Goal: Communication & Community: Answer question/provide support

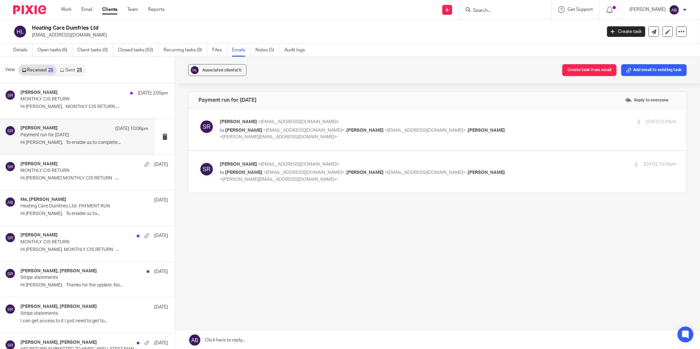
drag, startPoint x: 0, startPoint y: 0, endPoint x: 486, endPoint y: 9, distance: 485.8
click at [486, 9] on input "Search" at bounding box center [501, 11] width 59 height 6
type input "v"
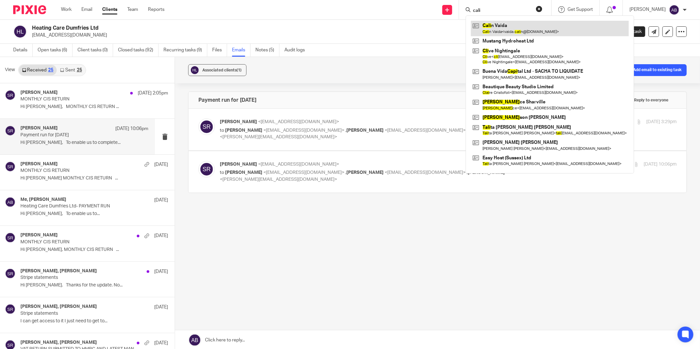
type input "cali"
click at [497, 26] on link at bounding box center [550, 28] width 158 height 15
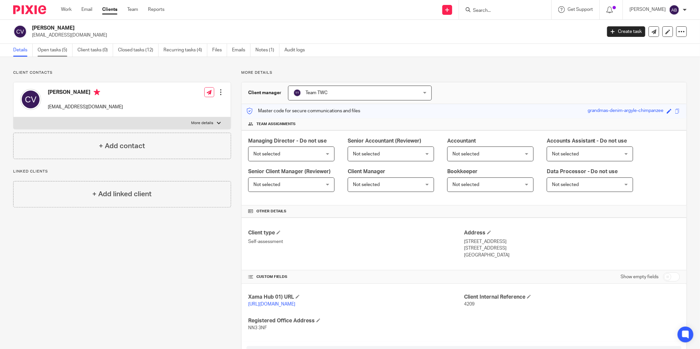
click at [51, 51] on link "Open tasks (5)" at bounding box center [55, 50] width 35 height 13
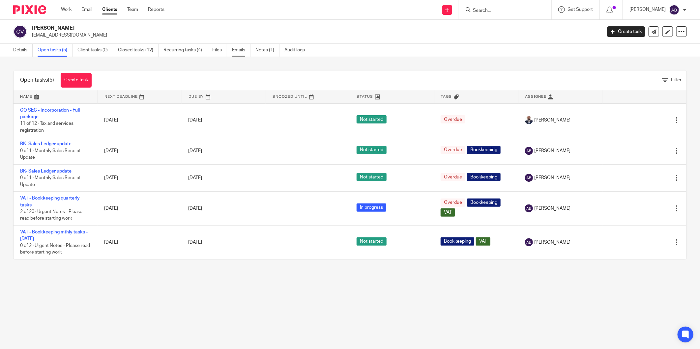
click at [238, 52] on link "Emails" at bounding box center [241, 50] width 18 height 13
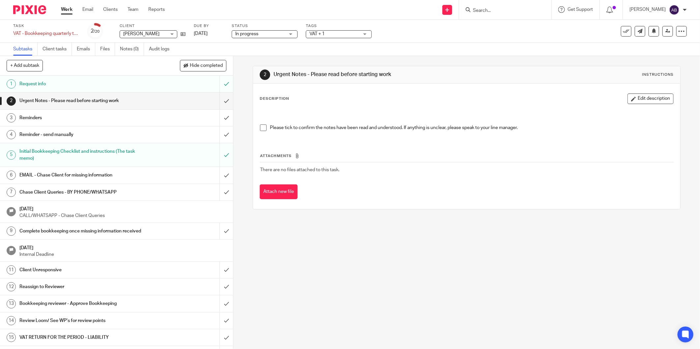
click at [80, 176] on h1 "EMAIL - Chase Client for missing information" at bounding box center [83, 175] width 129 height 10
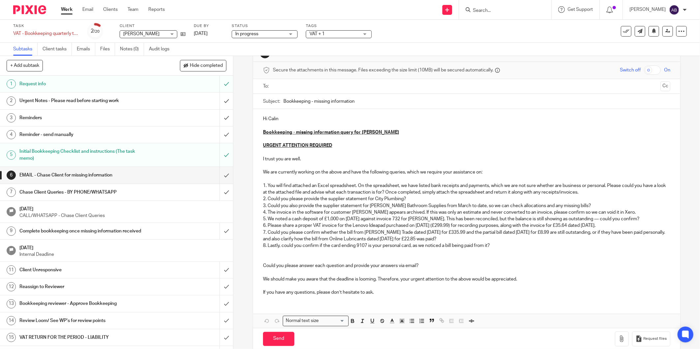
scroll to position [33, 0]
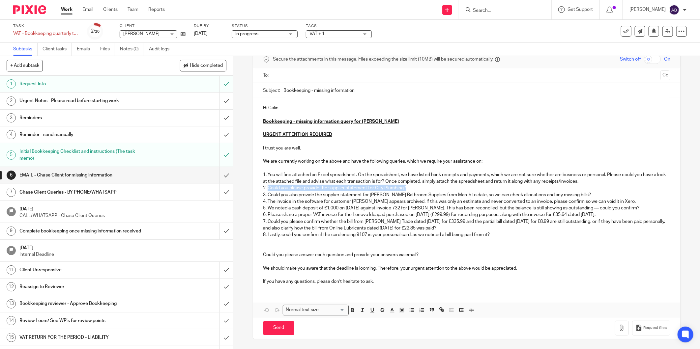
drag, startPoint x: 406, startPoint y: 185, endPoint x: 265, endPoint y: 189, distance: 141.1
click at [265, 189] on p "2. Could you please provide the supplier statement for City Plumbing?" at bounding box center [466, 188] width 407 height 7
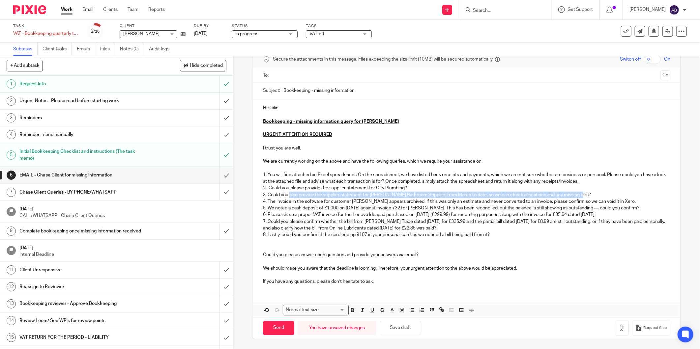
drag, startPoint x: 288, startPoint y: 195, endPoint x: 574, endPoint y: 195, distance: 286.4
click at [574, 195] on p "3. Could you also provide the supplier statement for Kingsley Bathroom Supplies…" at bounding box center [466, 195] width 407 height 7
copy p "also provide the supplier statement for Kingsley Bathroom Supplies from March t…"
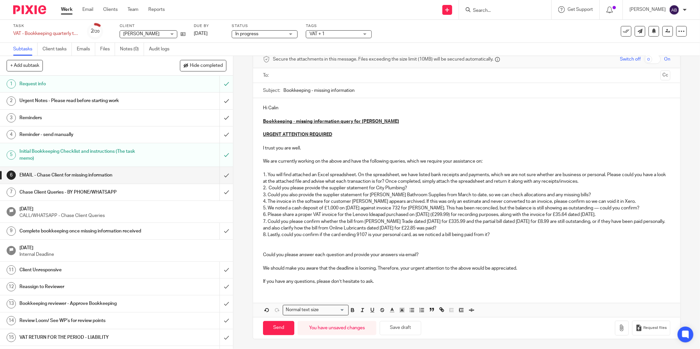
click at [426, 187] on p "2. Could you please provide the supplier statement for City Plumbing?" at bounding box center [466, 188] width 407 height 7
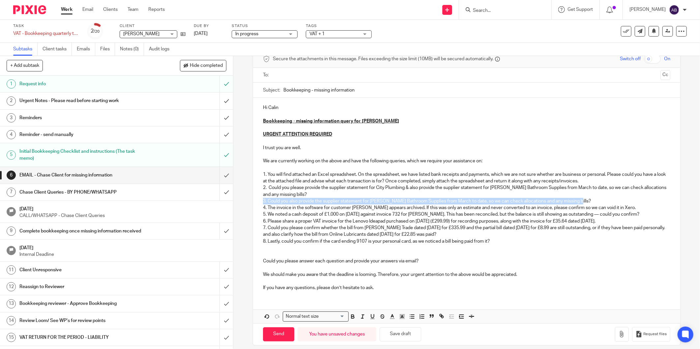
drag, startPoint x: 547, startPoint y: 201, endPoint x: 261, endPoint y: 200, distance: 286.0
click at [263, 200] on p "3. Could you also provide the supplier statement for Kingsley Bathroom Supplies…" at bounding box center [466, 201] width 407 height 7
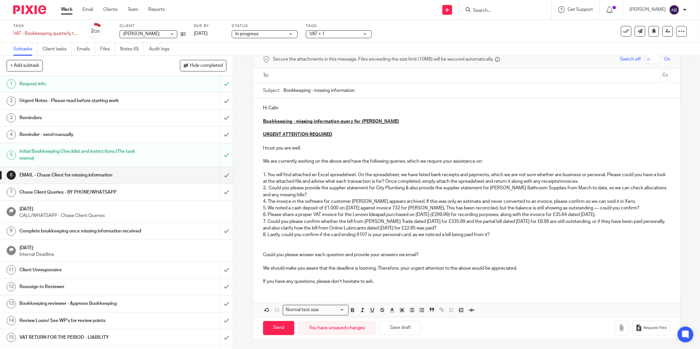
click at [263, 203] on p "4. The invoice in the software for customer Angela Bartlett appears archived. I…" at bounding box center [466, 201] width 407 height 7
drag, startPoint x: 263, startPoint y: 208, endPoint x: 268, endPoint y: 213, distance: 7.0
click at [265, 210] on p "5. We noted a cash deposit of £1,000 on 05/07/25 against invoice 732 for Helen …" at bounding box center [466, 208] width 407 height 7
drag, startPoint x: 552, startPoint y: 200, endPoint x: 238, endPoint y: 201, distance: 314.4
click at [238, 201] on div "6 EMAIL - Chase Client for missing information Manual email Secure the attachme…" at bounding box center [466, 202] width 467 height 293
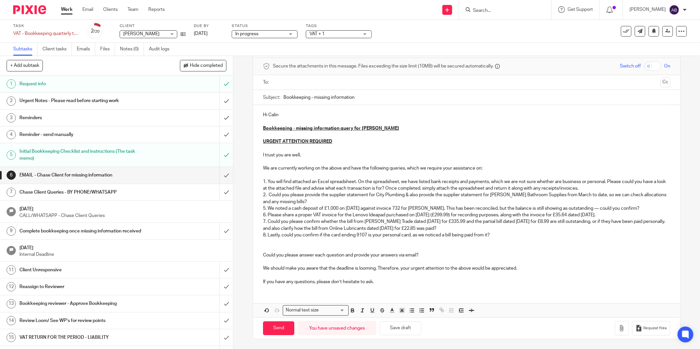
scroll to position [26, 0]
drag, startPoint x: 263, startPoint y: 207, endPoint x: 266, endPoint y: 216, distance: 9.1
click at [263, 210] on p "5. We noted a cash deposit of £1,000 on 05/07/25 against invoice 732 for Helen …" at bounding box center [466, 208] width 407 height 7
drag, startPoint x: 263, startPoint y: 216, endPoint x: 269, endPoint y: 222, distance: 8.6
click at [265, 217] on p "6. Please share a proper VAT invoice for the Lenovo Ideapad purchased on 24/07/…" at bounding box center [466, 215] width 407 height 7
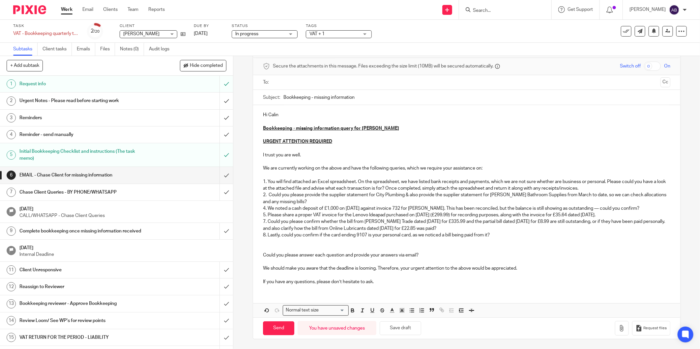
click at [263, 222] on p "7. Could you please confirm whether the bill from Williams Trade dated 03/10/24…" at bounding box center [466, 225] width 407 height 14
click at [263, 235] on p "8. Lastly, could you confirm if the card ending 9107 is your personal card, as …" at bounding box center [466, 235] width 407 height 7
drag, startPoint x: 349, startPoint y: 221, endPoint x: 381, endPoint y: 217, distance: 31.9
click at [349, 221] on p "6. Could you please confirm whether the bill from Williams Trade dated 03/10/24…" at bounding box center [466, 225] width 407 height 14
drag, startPoint x: 639, startPoint y: 208, endPoint x: 269, endPoint y: 211, distance: 369.4
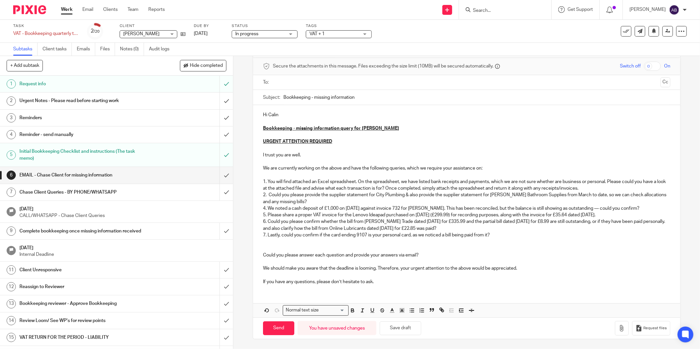
click at [265, 208] on p "4. We noted a cash deposit of £1,000 on 05/07/25 against invoice 732 for Helen …" at bounding box center [466, 208] width 407 height 7
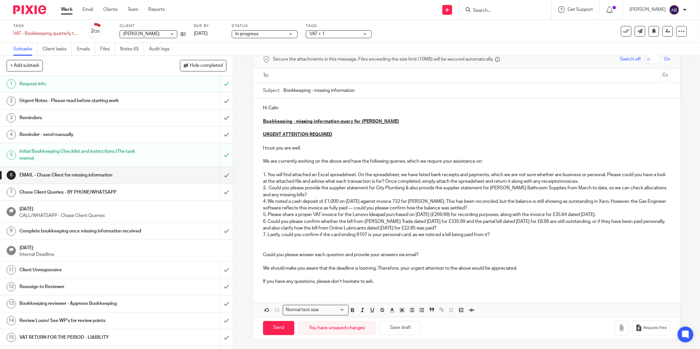
click at [264, 202] on p "4. We noted a cash deposit of £1,000 on 05/07/25 against invoice 732 for Helen …" at bounding box center [466, 205] width 407 height 14
drag, startPoint x: 263, startPoint y: 214, endPoint x: 265, endPoint y: 219, distance: 5.3
click at [263, 215] on p "5. Please share a proper VAT invoice for the Lenovo Ideapad purchased on 24/07/…" at bounding box center [466, 215] width 407 height 7
drag, startPoint x: 263, startPoint y: 222, endPoint x: 266, endPoint y: 225, distance: 4.4
click at [264, 223] on p "6. Could you please confirm whether the bill from Williams Trade dated 03/10/24…" at bounding box center [466, 225] width 407 height 14
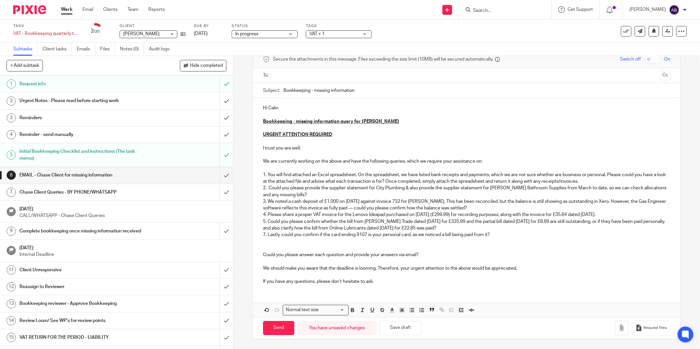
drag, startPoint x: 263, startPoint y: 233, endPoint x: 276, endPoint y: 242, distance: 15.7
click at [263, 234] on p "7. Lastly, could you confirm if the card ending 9107 is your personal card, as …" at bounding box center [466, 235] width 407 height 7
click at [368, 218] on p "5. Could you please confirm whether the bill from Williams Trade dated 03/10/24…" at bounding box center [466, 225] width 407 height 14
drag, startPoint x: 608, startPoint y: 213, endPoint x: 267, endPoint y: 217, distance: 341.1
click at [266, 217] on p "4. Please share a proper VAT invoice for the Lenovo Ideapad purchased on 24/07/…" at bounding box center [466, 215] width 407 height 7
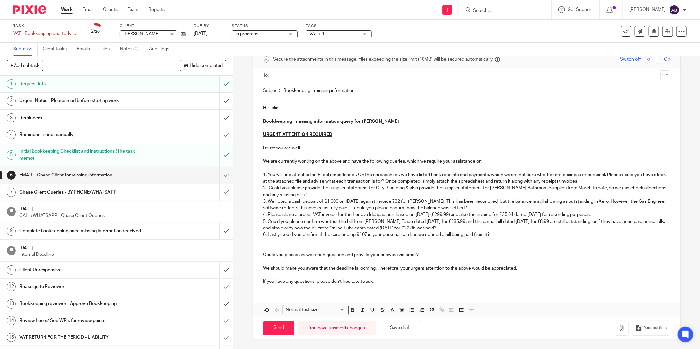
click at [434, 245] on p at bounding box center [466, 248] width 407 height 7
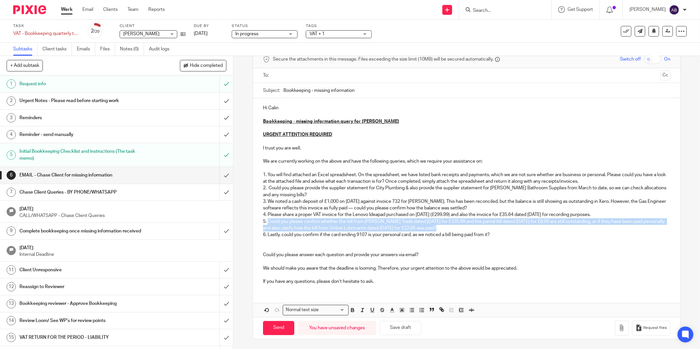
drag, startPoint x: 440, startPoint y: 226, endPoint x: 266, endPoint y: 222, distance: 174.4
click at [266, 222] on p "5. Could you please confirm whether the bill from Williams Trade dated 03/10/24…" at bounding box center [466, 225] width 407 height 14
drag, startPoint x: 444, startPoint y: 229, endPoint x: 265, endPoint y: 222, distance: 178.7
click at [265, 222] on p "5. Could you please confirm whether the bill from Williams Trade dated 03/10/24…" at bounding box center [466, 225] width 407 height 14
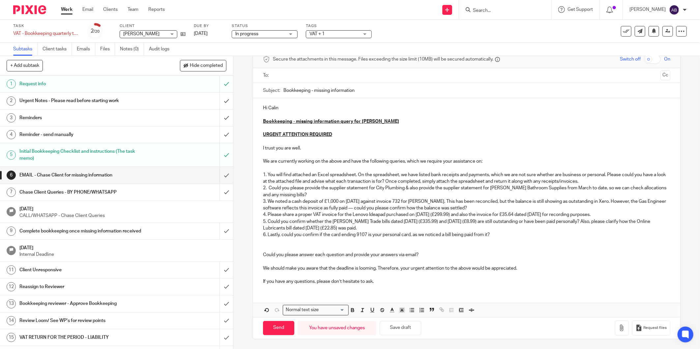
drag, startPoint x: 451, startPoint y: 252, endPoint x: 466, endPoint y: 242, distance: 18.0
click at [451, 252] on p "Could you please answer each question and provide your answers via email?" at bounding box center [466, 255] width 407 height 7
drag, startPoint x: 492, startPoint y: 233, endPoint x: 266, endPoint y: 235, distance: 226.4
click at [266, 235] on p "6. Lastly, could you confirm if the card ending 9107 is your personal card, as …" at bounding box center [466, 235] width 407 height 7
click at [341, 249] on p at bounding box center [466, 248] width 407 height 7
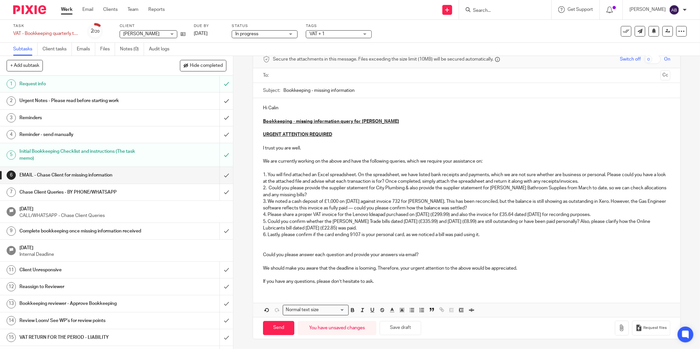
click at [403, 196] on p "2. Could you please provide the supplier statement for City Plumbing & also pro…" at bounding box center [466, 192] width 407 height 14
click at [277, 246] on p at bounding box center [466, 248] width 407 height 7
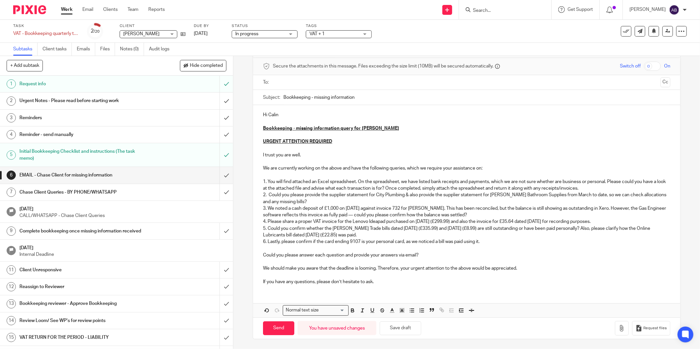
scroll to position [26, 0]
click at [384, 127] on p "Bookkeeping - missing information query for Calin Vaida" at bounding box center [466, 128] width 407 height 7
click at [405, 127] on strong "Bookkeeping - missing information query for Calin Vaida VAT Q.E Jun-25" at bounding box center [347, 128] width 169 height 5
drag, startPoint x: 420, startPoint y: 127, endPoint x: 383, endPoint y: 128, distance: 37.2
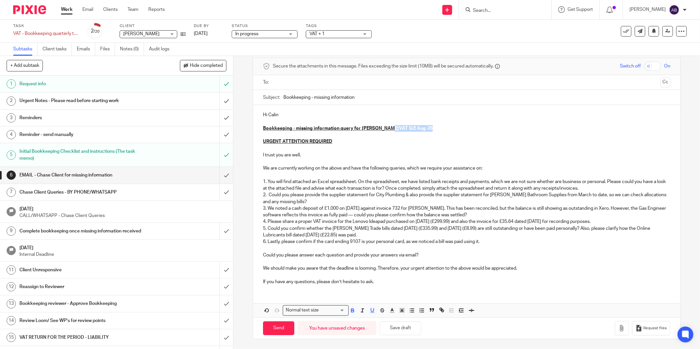
click at [383, 128] on p "Bookkeeping - missing information query for Calin Vaida VAT Q.E Aug-25" at bounding box center [466, 128] width 407 height 7
click at [416, 141] on p "URGENT ATTENTION REQUIRED" at bounding box center [466, 141] width 407 height 7
drag, startPoint x: 420, startPoint y: 128, endPoint x: 381, endPoint y: 129, distance: 38.9
click at [381, 129] on p "Bookkeeping - missing information query for Calin Vaida VAT Q.E Aug-25" at bounding box center [466, 128] width 407 height 7
click at [437, 132] on p at bounding box center [466, 135] width 407 height 7
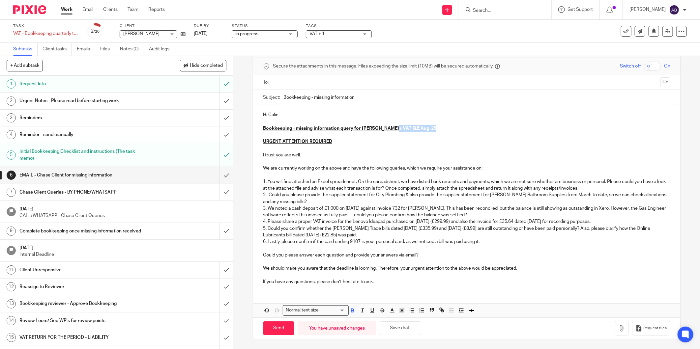
drag, startPoint x: 418, startPoint y: 129, endPoint x: 379, endPoint y: 127, distance: 38.3
click at [379, 127] on p "Bookkeeping - missing information query for Calin Vaid a VAT Q.E Aug-25" at bounding box center [466, 128] width 407 height 7
click at [369, 310] on icon "button" at bounding box center [372, 311] width 6 height 6
click at [456, 103] on input "Bookkeeping - missing information" at bounding box center [476, 97] width 387 height 15
click at [367, 101] on input "Bookkeeping - missing information" at bounding box center [476, 97] width 387 height 15
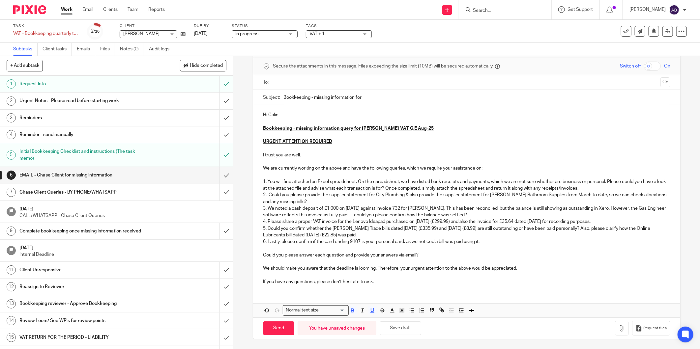
paste input "VAT Q.E Jun-25"
click at [372, 97] on input "Bookkeeping - missing information for VAT Q.E Jun-25" at bounding box center [476, 97] width 387 height 15
click at [380, 96] on input "Bookkeeping - missing information for VAT Q.E Jun-25" at bounding box center [476, 97] width 387 height 15
drag, startPoint x: 381, startPoint y: 96, endPoint x: 387, endPoint y: 96, distance: 6.6
click at [382, 96] on input "Bookkeeping - missing information for VAT Q.E Jun-25" at bounding box center [476, 97] width 387 height 15
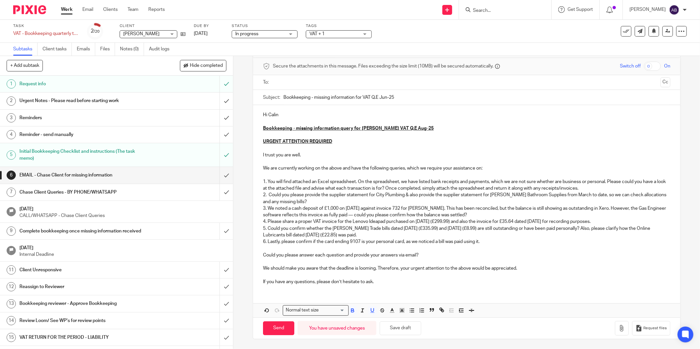
click at [379, 97] on input "Bookkeeping - missing information for VAT Q.E Jun-25" at bounding box center [476, 97] width 387 height 15
type input "Bookkeeping - missing information for VAT Q.E Aug-25"
click at [435, 75] on div at bounding box center [467, 82] width 387 height 15
click at [424, 82] on input "text" at bounding box center [466, 83] width 383 height 8
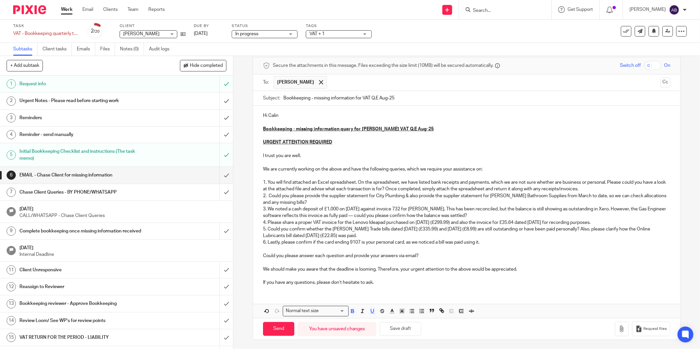
click at [330, 84] on input "text" at bounding box center [493, 82] width 327 height 13
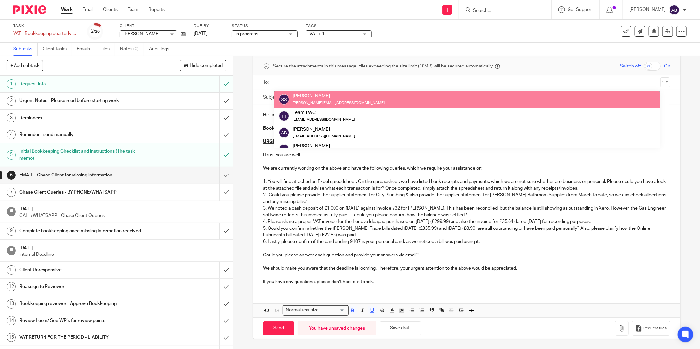
click at [315, 83] on input "text" at bounding box center [466, 83] width 383 height 8
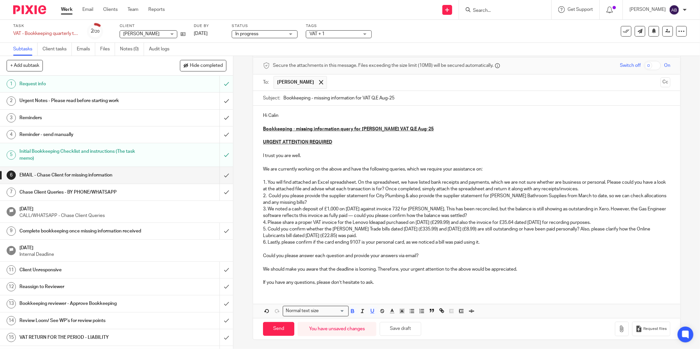
drag, startPoint x: 655, startPoint y: 82, endPoint x: 487, endPoint y: 78, distance: 167.8
click at [660, 81] on button "Cc" at bounding box center [665, 82] width 10 height 10
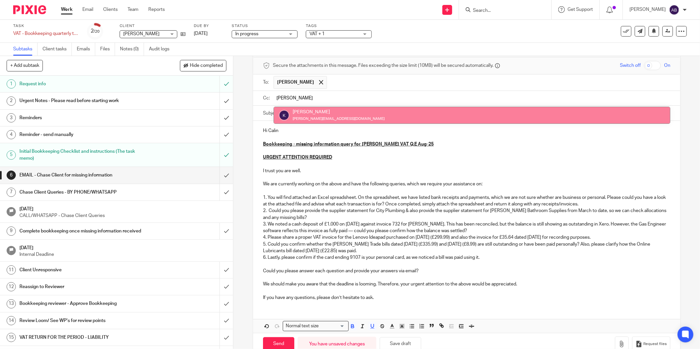
type input "kim"
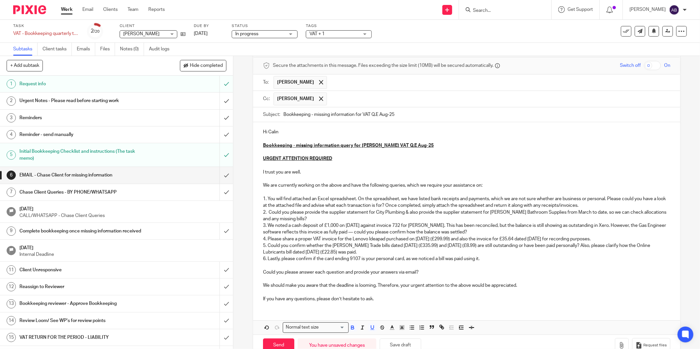
click at [330, 103] on input "text" at bounding box center [498, 99] width 337 height 13
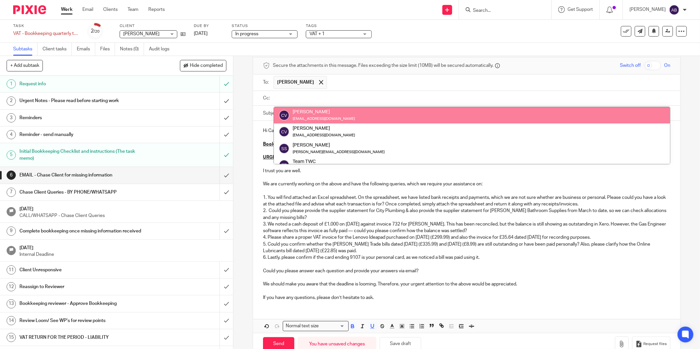
click at [417, 48] on div "Subtasks Client tasks Emails Files Notes (0) Audit logs" at bounding box center [350, 49] width 700 height 13
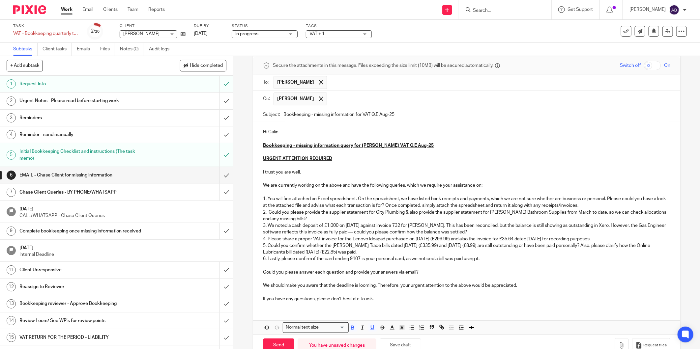
click at [357, 100] on input "text" at bounding box center [498, 99] width 337 height 13
click at [347, 80] on input "text" at bounding box center [498, 82] width 337 height 13
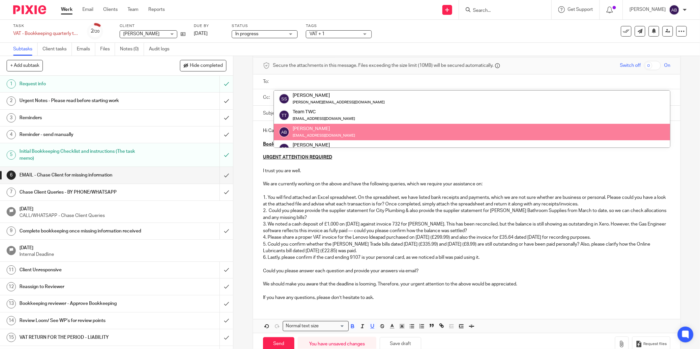
click at [449, 183] on p "We are currently working on the above and have the following queries, which we …" at bounding box center [466, 184] width 407 height 7
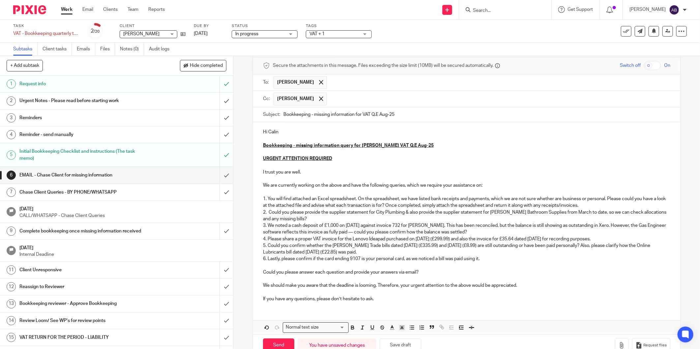
click at [333, 97] on input "text" at bounding box center [498, 99] width 337 height 13
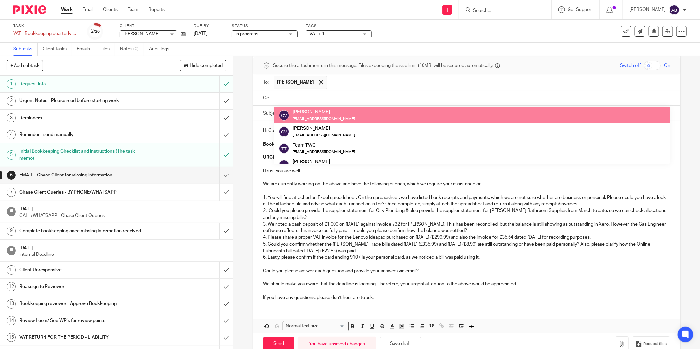
scroll to position [33, 0]
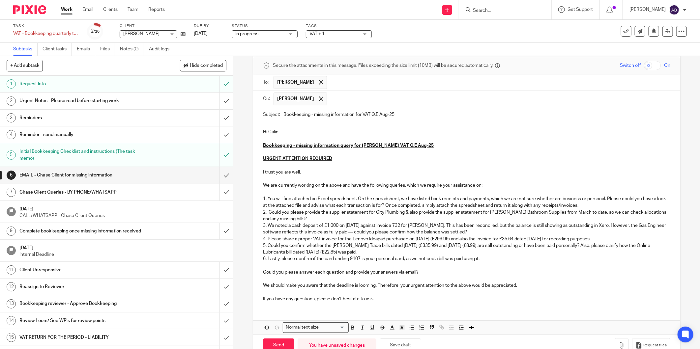
click at [432, 252] on p "5. Could you confirm whether the Williams Trade bills dated 03/10/24 (£335.99) …" at bounding box center [466, 250] width 407 height 14
click at [353, 99] on input "text" at bounding box center [498, 97] width 337 height 13
click at [401, 342] on button "Save draft" at bounding box center [401, 344] width 42 height 14
click at [399, 103] on input "text" at bounding box center [498, 97] width 337 height 13
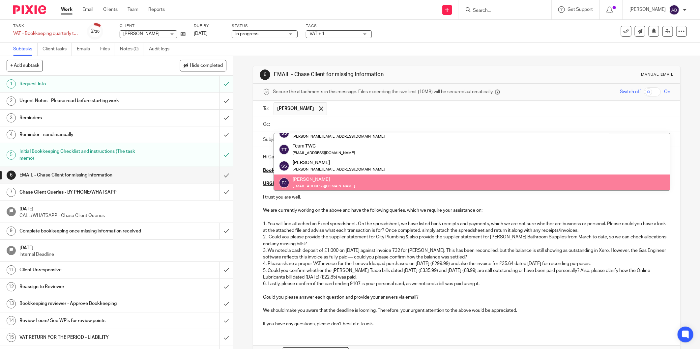
scroll to position [0, 0]
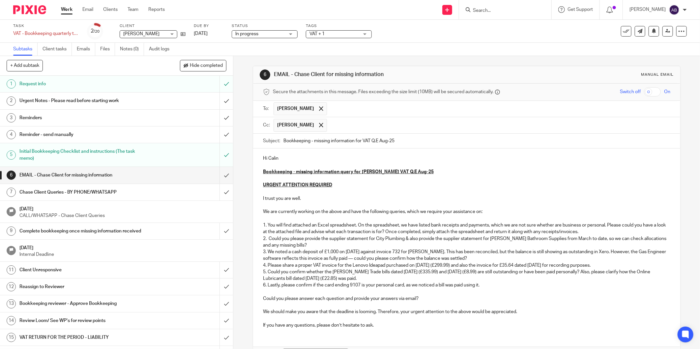
drag, startPoint x: 281, startPoint y: 210, endPoint x: 285, endPoint y: 210, distance: 4.0
click at [281, 210] on p "We are currently working on the above and have the following queries, which we …" at bounding box center [466, 212] width 407 height 7
click at [289, 210] on p "We are currently working on the above and have the following queries, which we …" at bounding box center [466, 212] width 407 height 7
click at [319, 127] on span at bounding box center [321, 125] width 4 height 4
click at [351, 108] on input "text" at bounding box center [498, 108] width 337 height 13
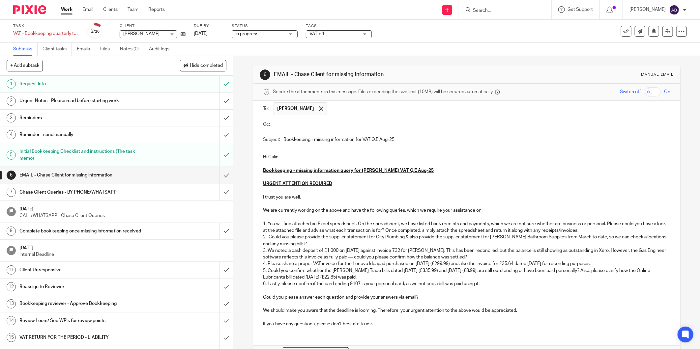
click at [427, 222] on p "1. You will find attached an Excel spreadsheet. On the spreadsheet, we have lis…" at bounding box center [466, 228] width 407 height 14
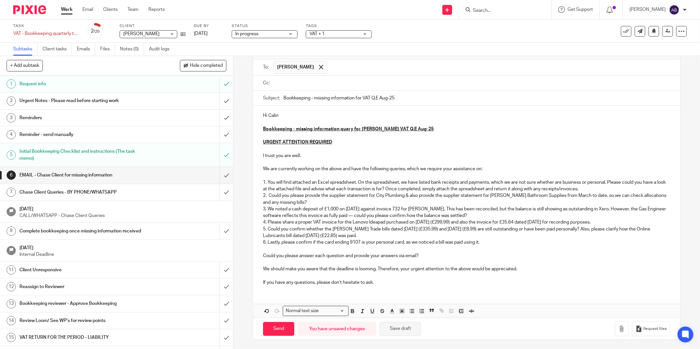
scroll to position [43, 0]
click at [406, 330] on button "Save draft" at bounding box center [401, 329] width 42 height 14
click at [615, 330] on button "button" at bounding box center [622, 328] width 14 height 15
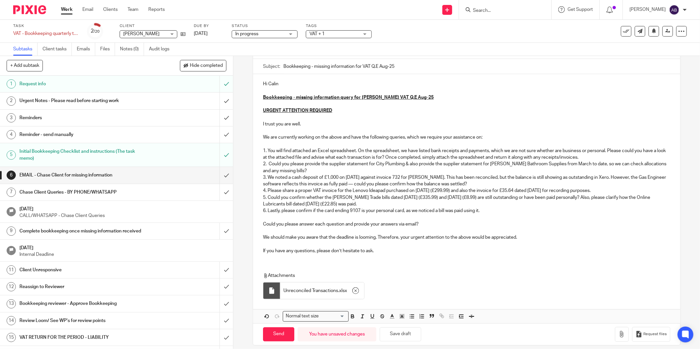
scroll to position [80, 0]
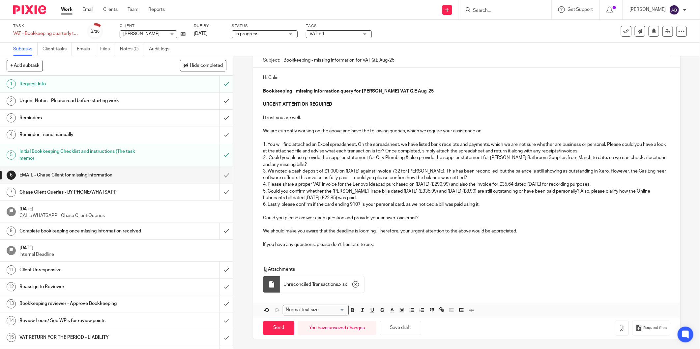
drag, startPoint x: 510, startPoint y: 230, endPoint x: 259, endPoint y: 232, distance: 250.8
click at [259, 232] on div "Hi Calin Bookkeeping - missing information query for Calin Vaida VAT Q.E Aug-25…" at bounding box center [466, 160] width 427 height 185
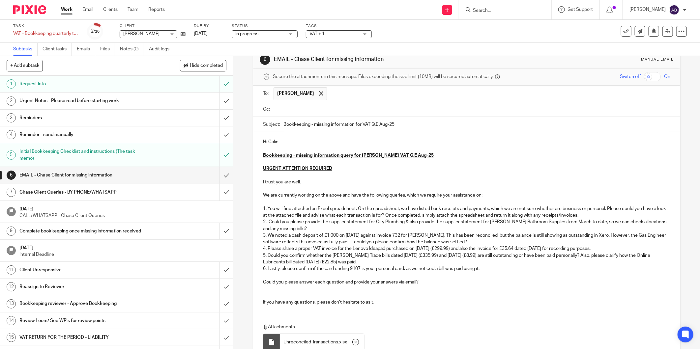
click at [265, 291] on p at bounding box center [466, 289] width 407 height 7
click at [268, 293] on p at bounding box center [466, 295] width 407 height 7
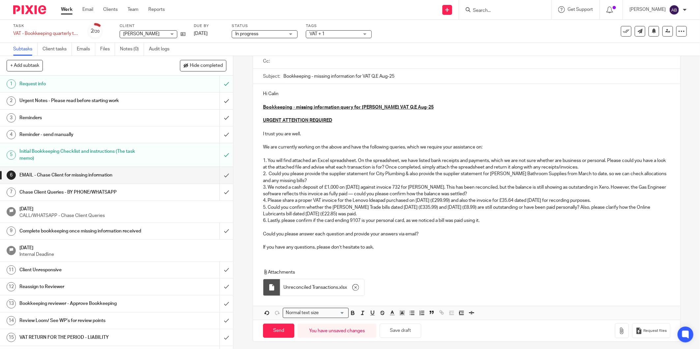
scroll to position [67, 0]
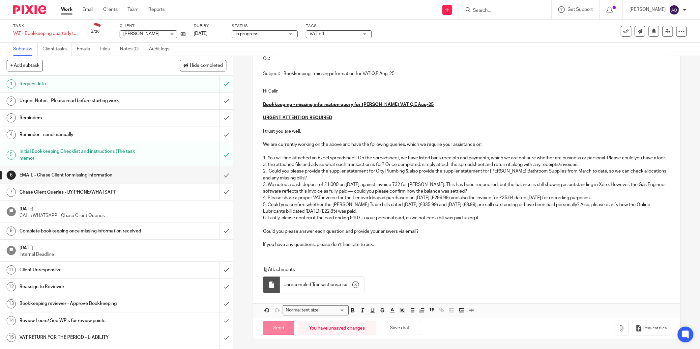
click at [284, 328] on input "Send" at bounding box center [278, 328] width 31 height 14
click at [263, 34] on span "In progress" at bounding box center [259, 34] width 49 height 7
type input "Sent"
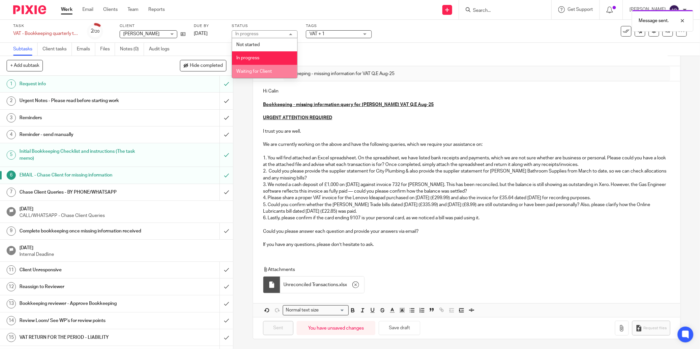
click at [261, 70] on span "Waiting for Client" at bounding box center [254, 71] width 36 height 5
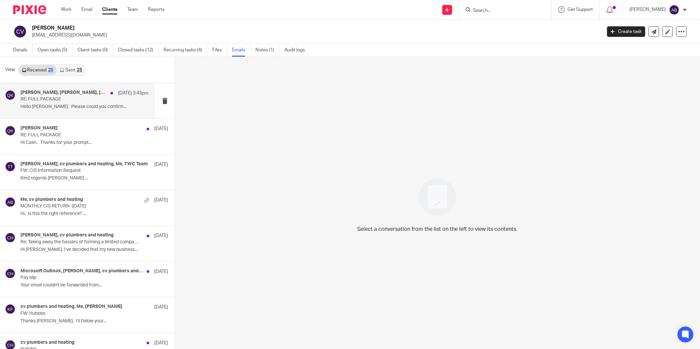
click at [95, 103] on div "[PERSON_NAME], Payroll, [PERSON_NAME] [DATE] 3:43pm RE: FULL PACKAGE Hello [PER…" at bounding box center [84, 101] width 128 height 22
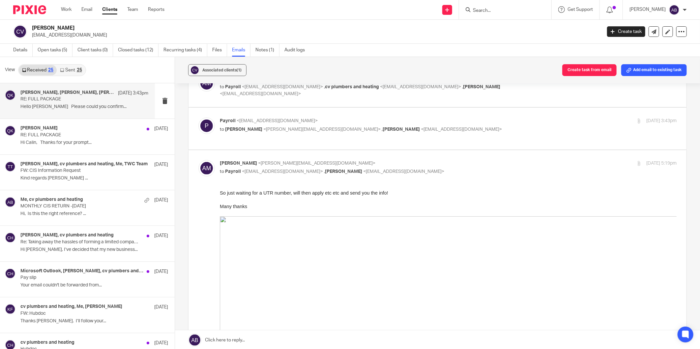
scroll to position [110, 0]
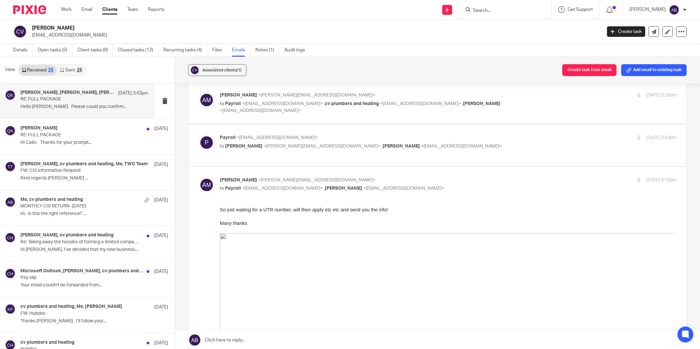
click at [457, 147] on p "to [PERSON_NAME] <[PERSON_NAME][EMAIL_ADDRESS][DOMAIN_NAME]> , [PERSON_NAME] <[…" at bounding box center [372, 146] width 304 height 7
checkbox input "true"
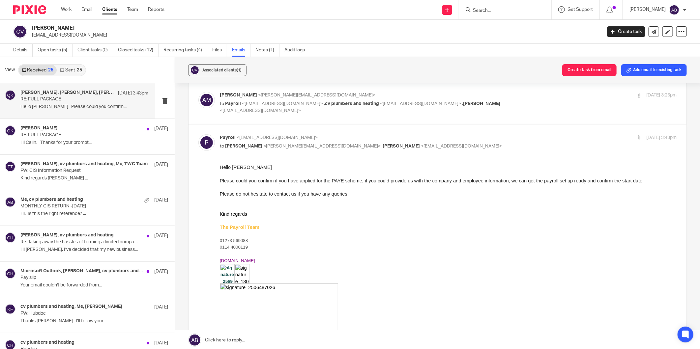
scroll to position [0, 0]
click at [490, 105] on p "to Payroll <[EMAIL_ADDRESS][DOMAIN_NAME]> , cv plumbers and heating <[EMAIL_ADD…" at bounding box center [372, 108] width 304 height 14
checkbox input "true"
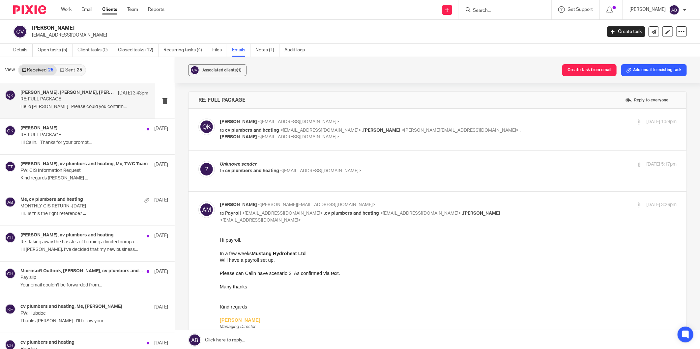
click at [451, 160] on label at bounding box center [437, 171] width 498 height 40
click at [198, 161] on input "checkbox" at bounding box center [198, 161] width 0 height 0
checkbox input "true"
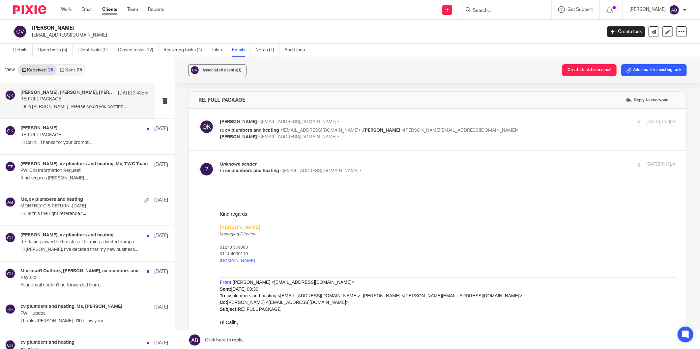
click at [251, 193] on p at bounding box center [447, 193] width 457 height 7
click at [502, 124] on p "[PERSON_NAME] <[EMAIL_ADDRESS][DOMAIN_NAME]>" at bounding box center [372, 122] width 304 height 7
checkbox input "true"
